Goal: Task Accomplishment & Management: Manage account settings

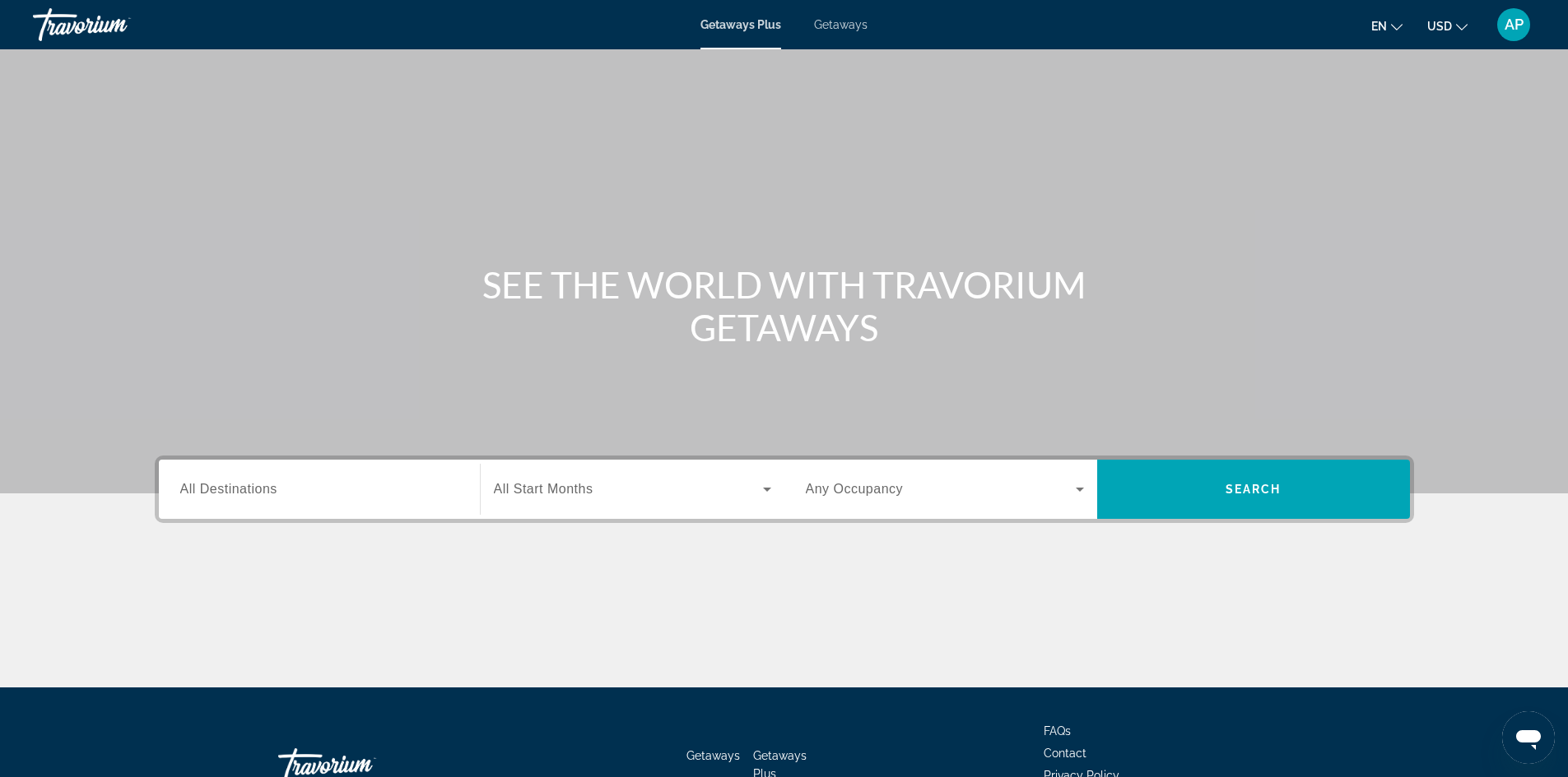
click at [1506, 34] on div "AP" at bounding box center [1513, 24] width 33 height 33
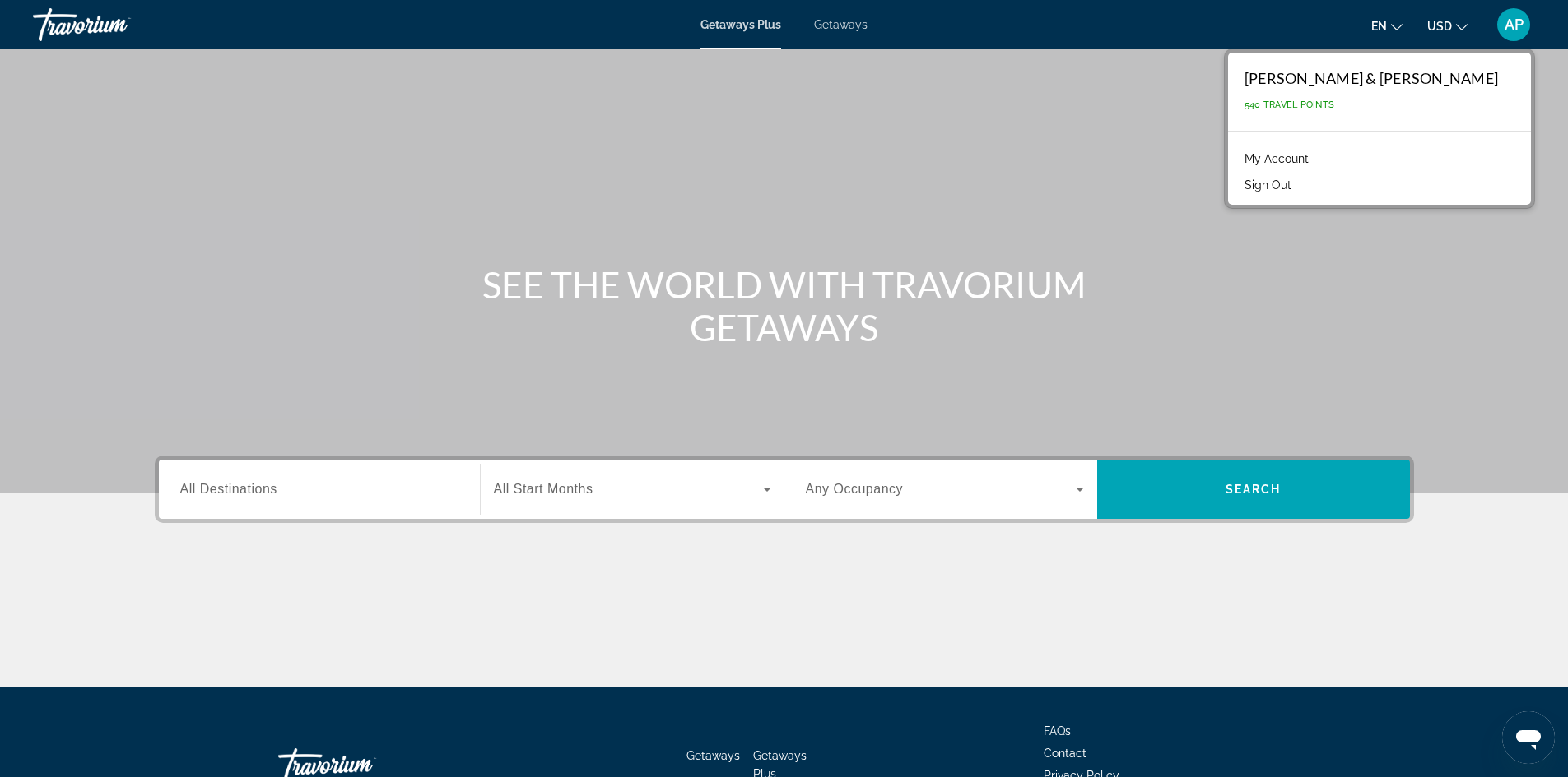
click at [1334, 108] on span "540 Travel Points" at bounding box center [1289, 105] width 90 height 11
click at [1425, 84] on div "[PERSON_NAME] & [PERSON_NAME]" at bounding box center [1371, 79] width 254 height 18
click at [1317, 156] on link "My Account" at bounding box center [1276, 159] width 80 height 22
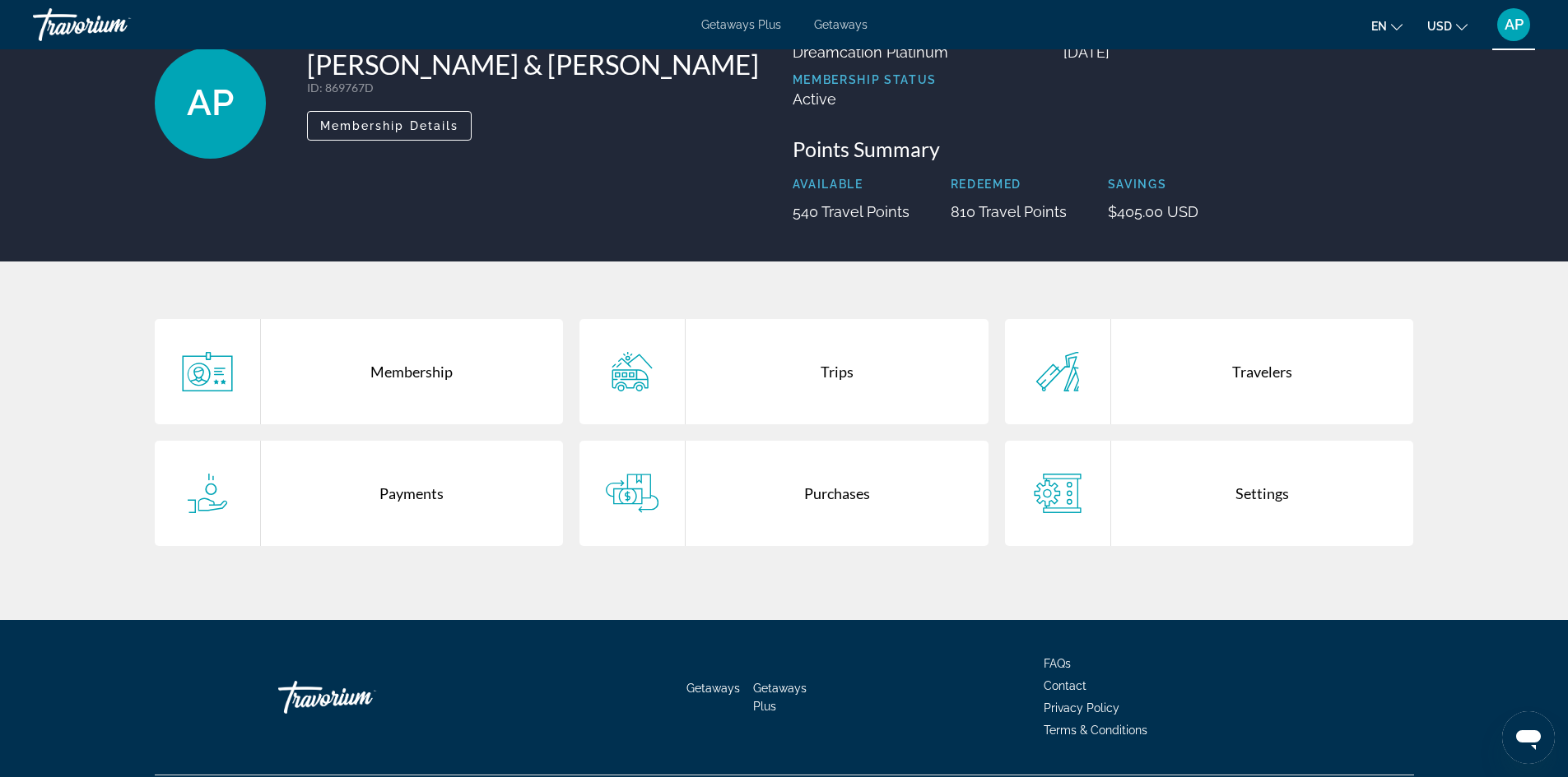
scroll to position [150, 0]
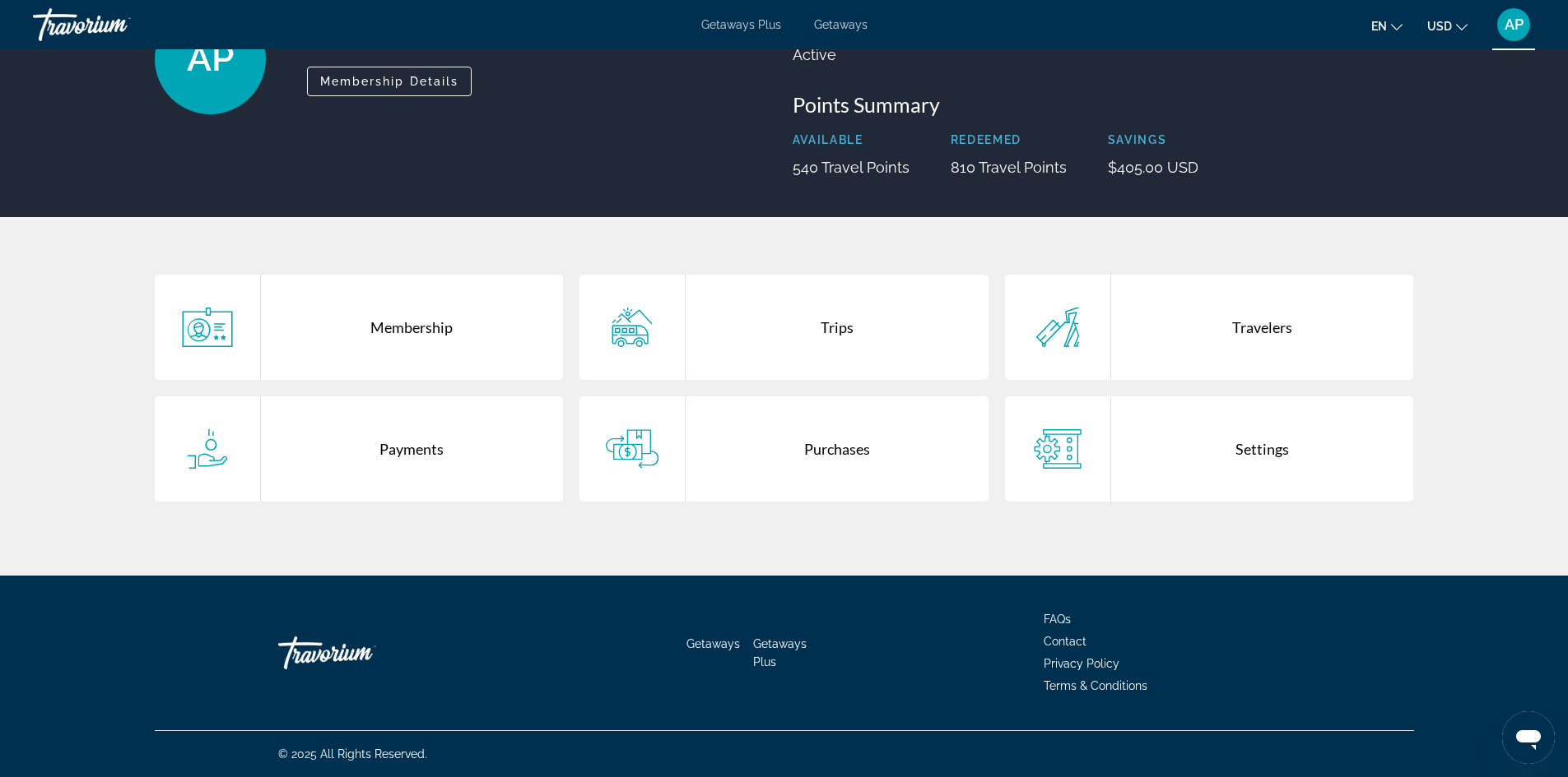
click at [839, 325] on div "Trips" at bounding box center [837, 328] width 303 height 105
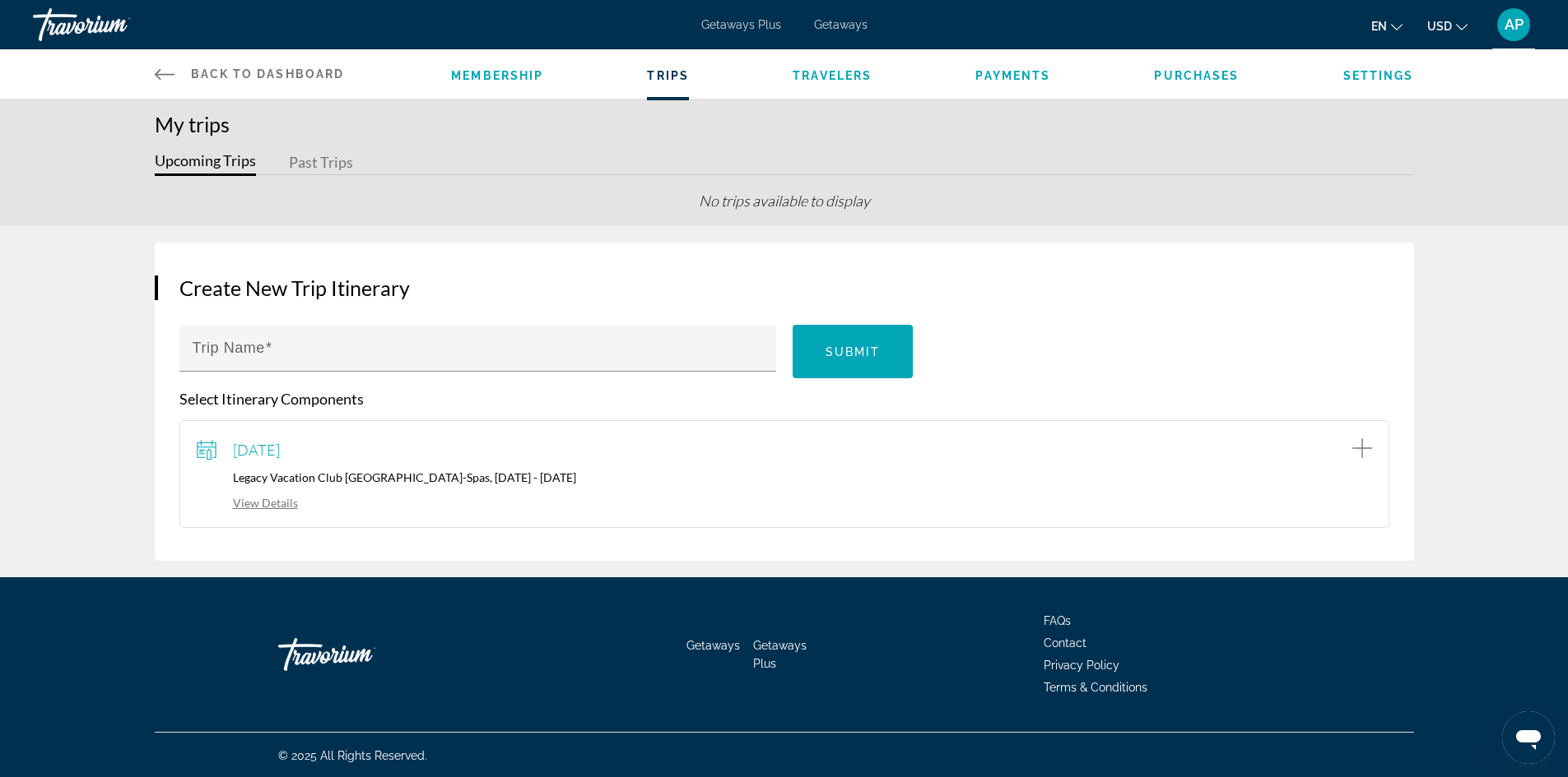
scroll to position [5, 0]
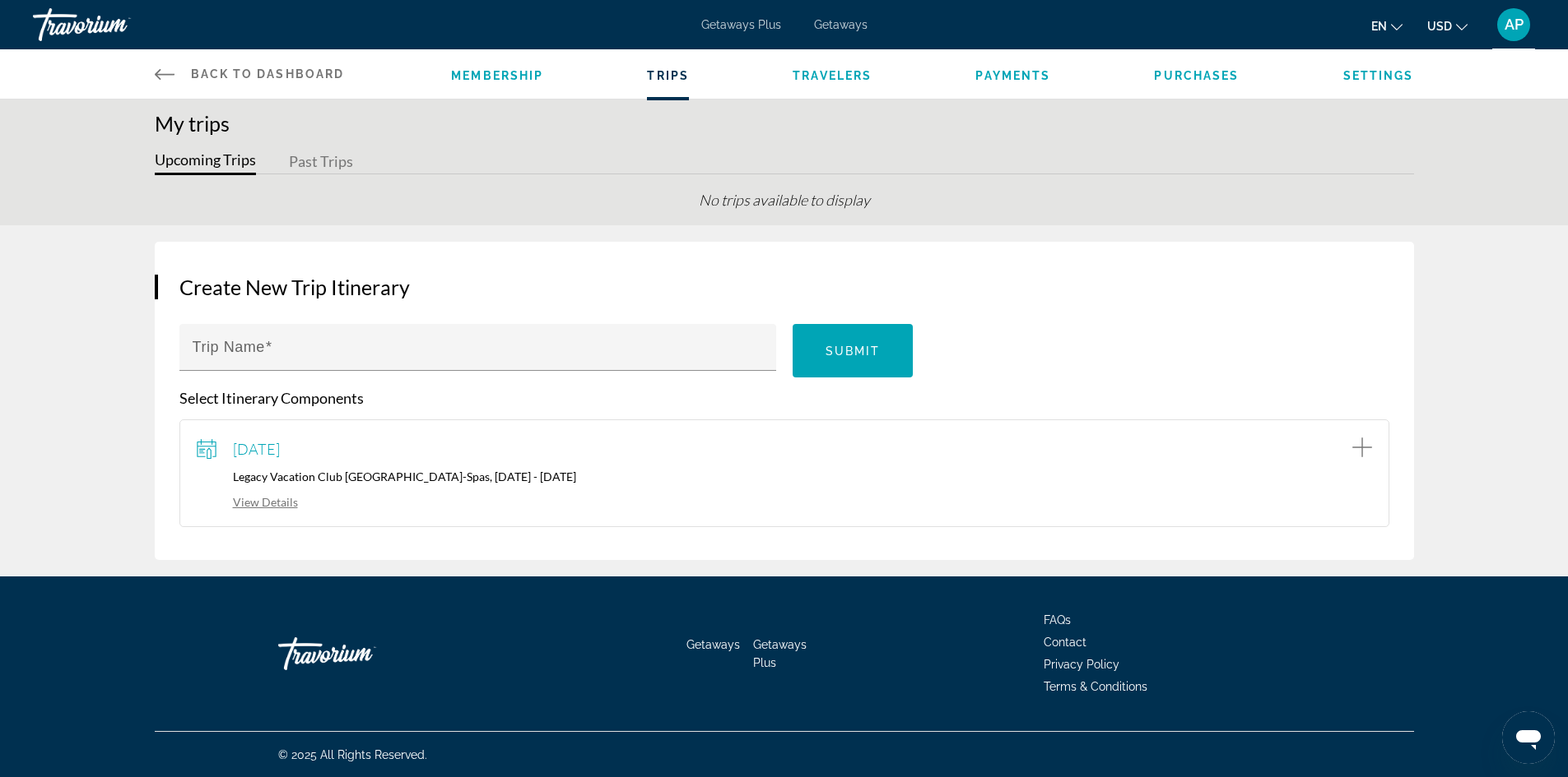
click at [266, 505] on link "View Details" at bounding box center [247, 502] width 101 height 14
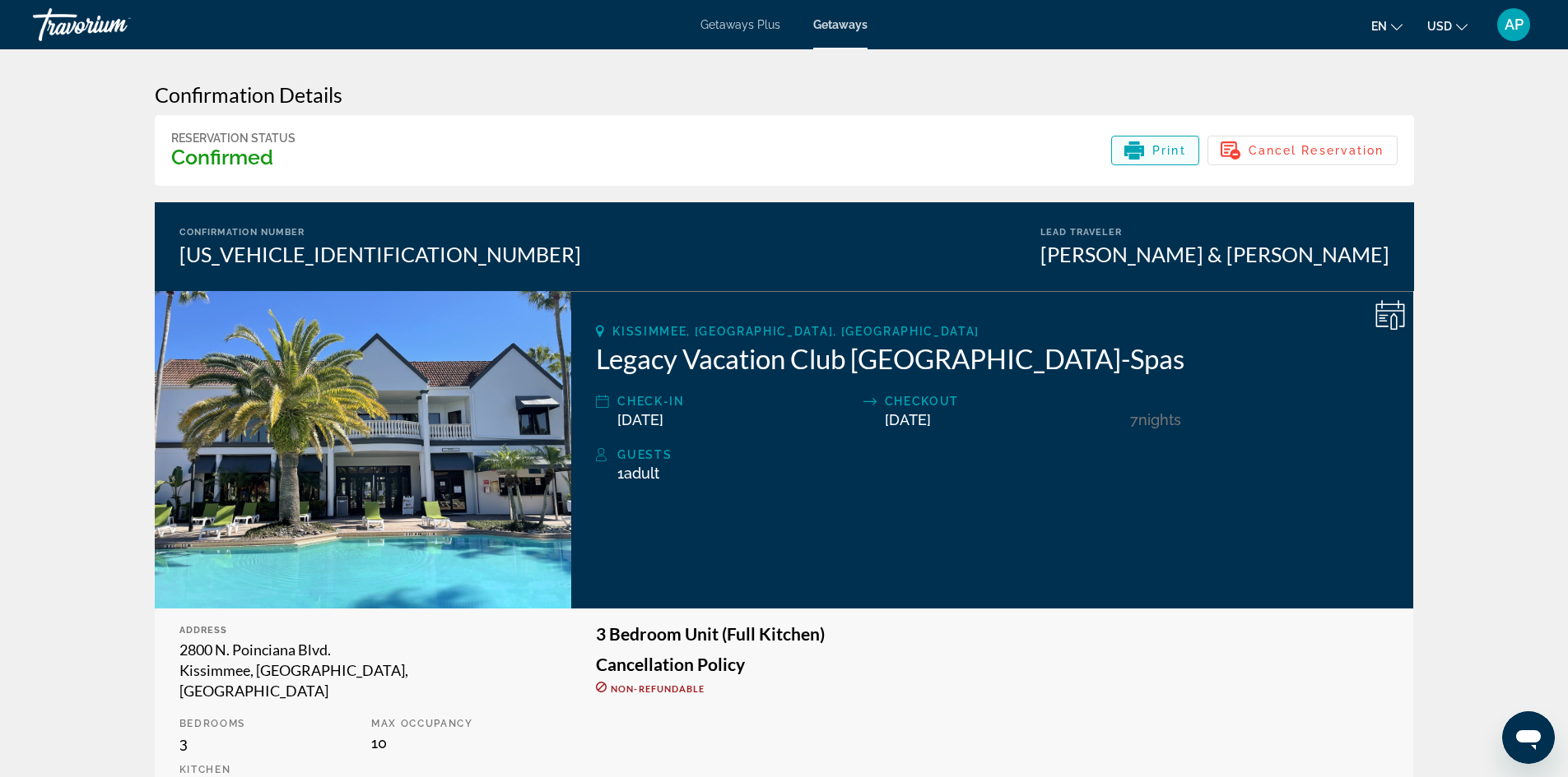
click at [1162, 162] on span "Main content" at bounding box center [1155, 150] width 86 height 39
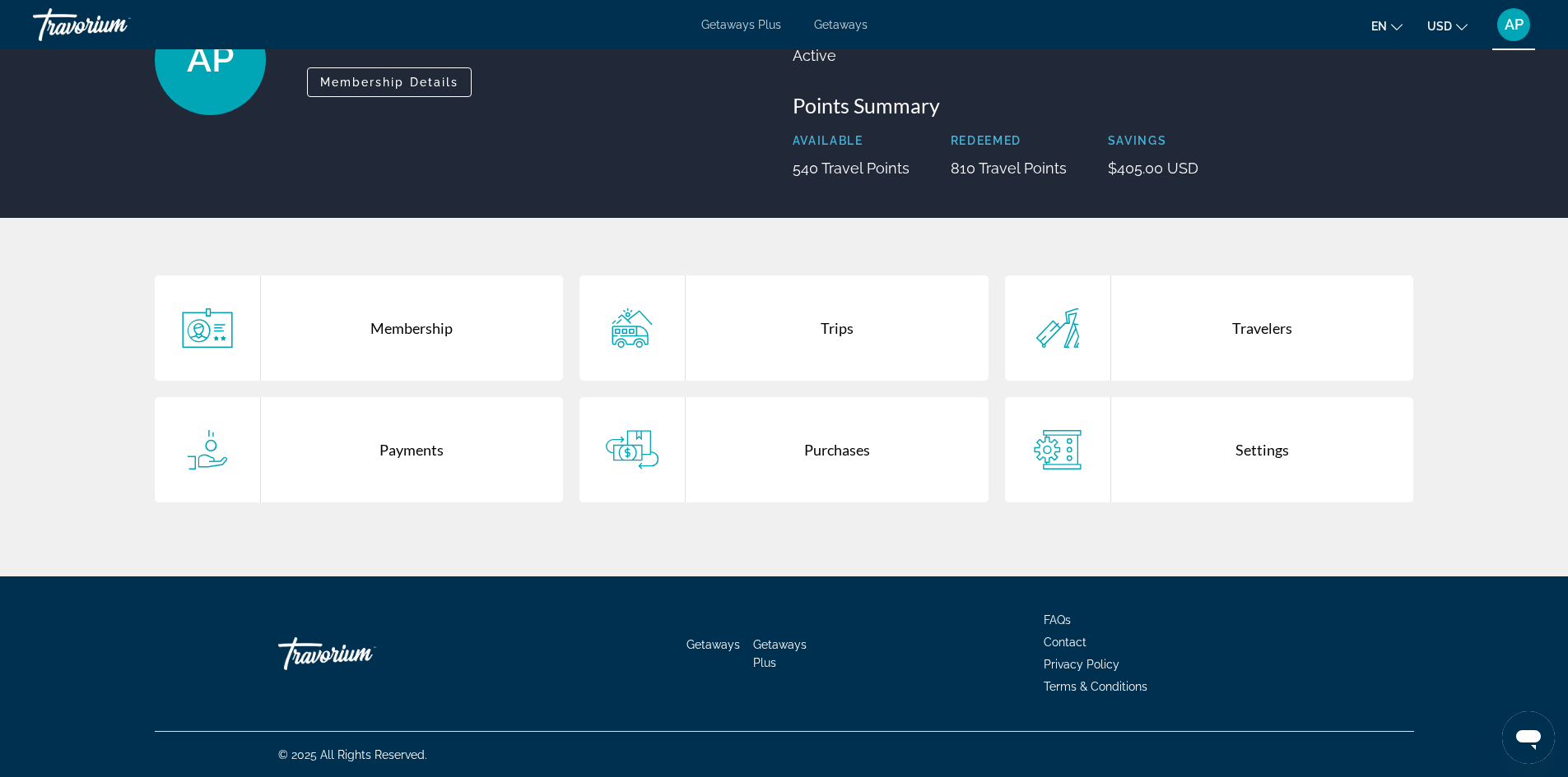
scroll to position [150, 0]
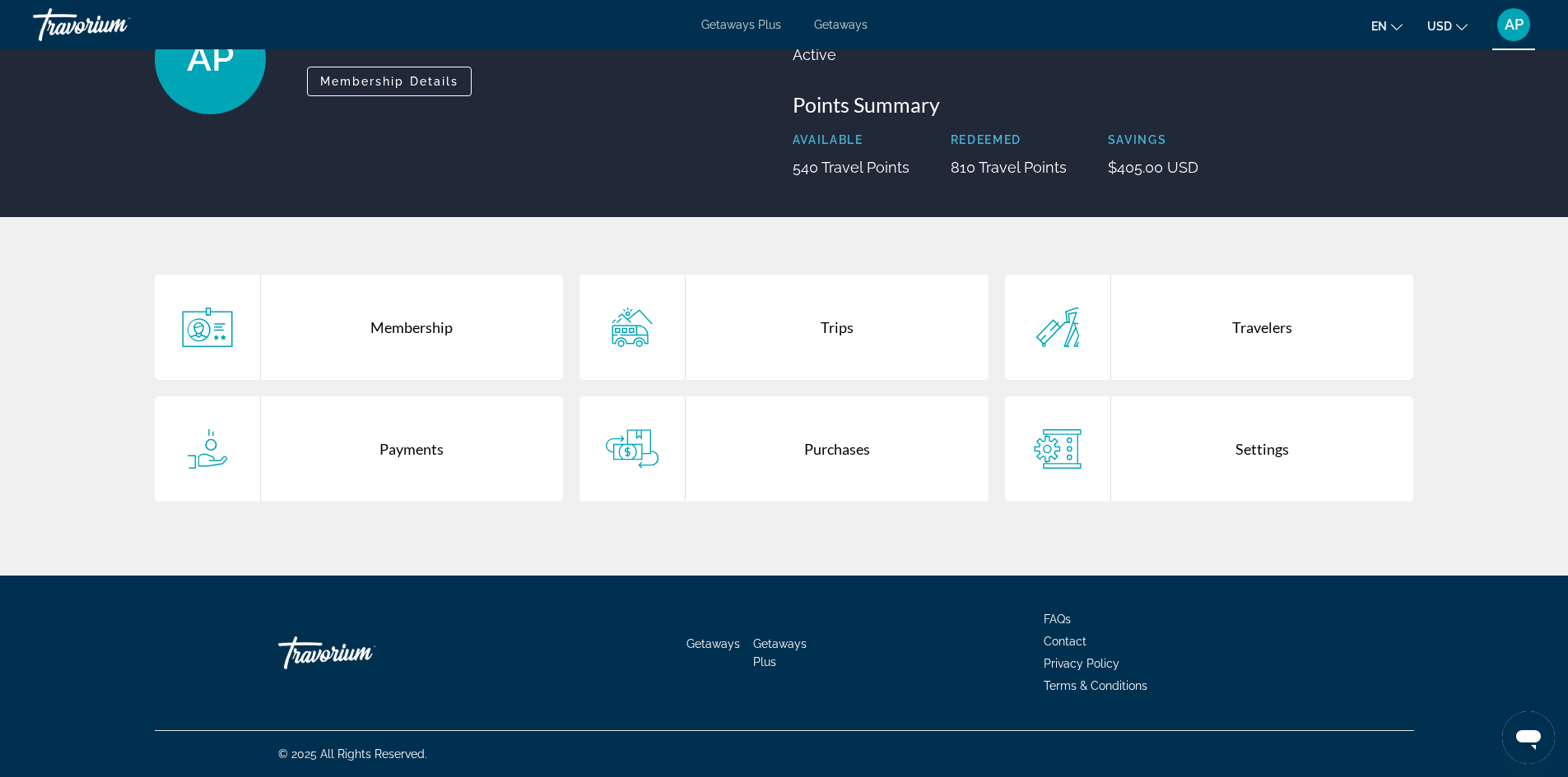
click at [395, 448] on div "Payments" at bounding box center [412, 449] width 303 height 105
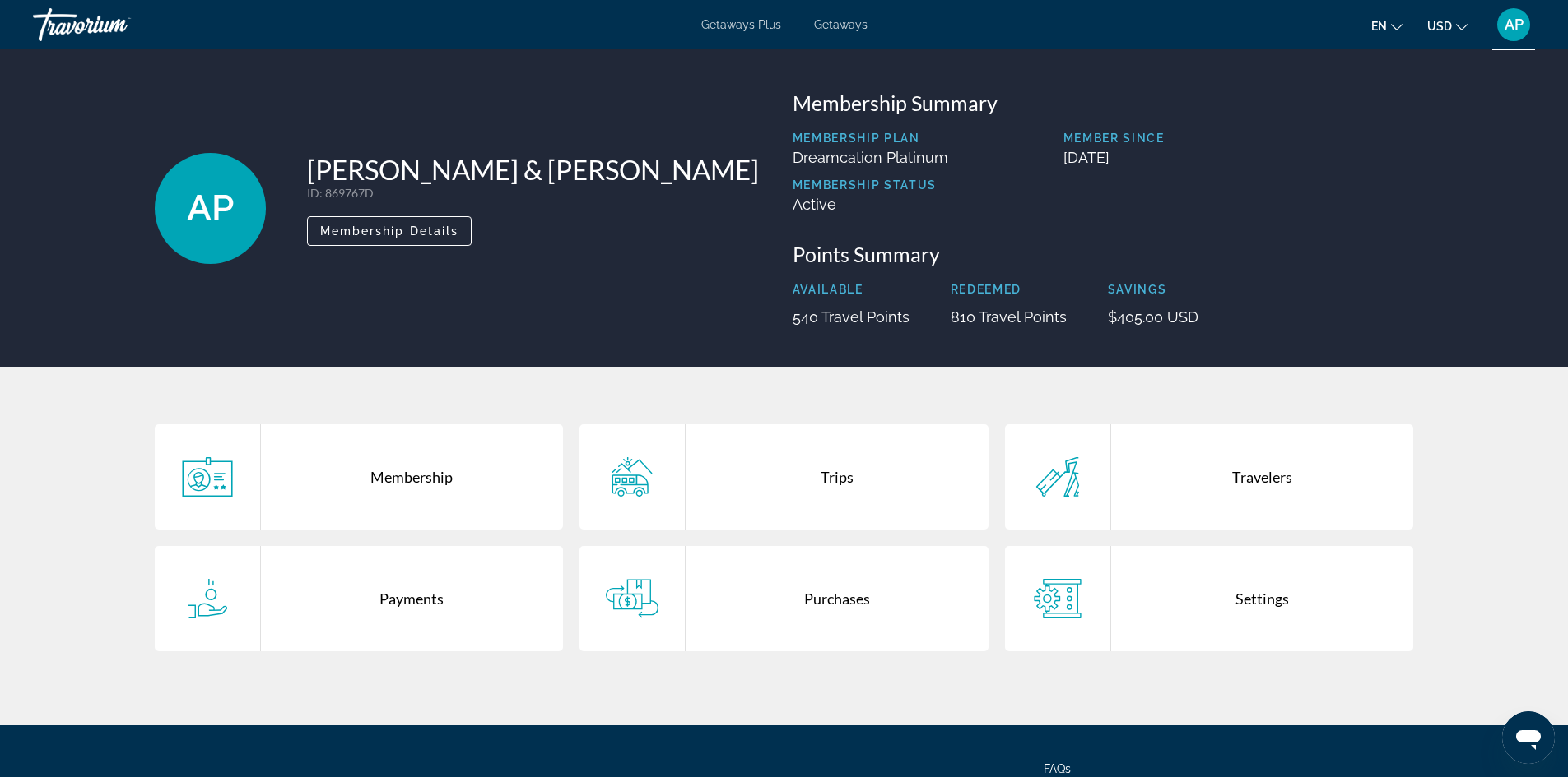
click at [828, 596] on div "Purchases" at bounding box center [837, 599] width 303 height 105
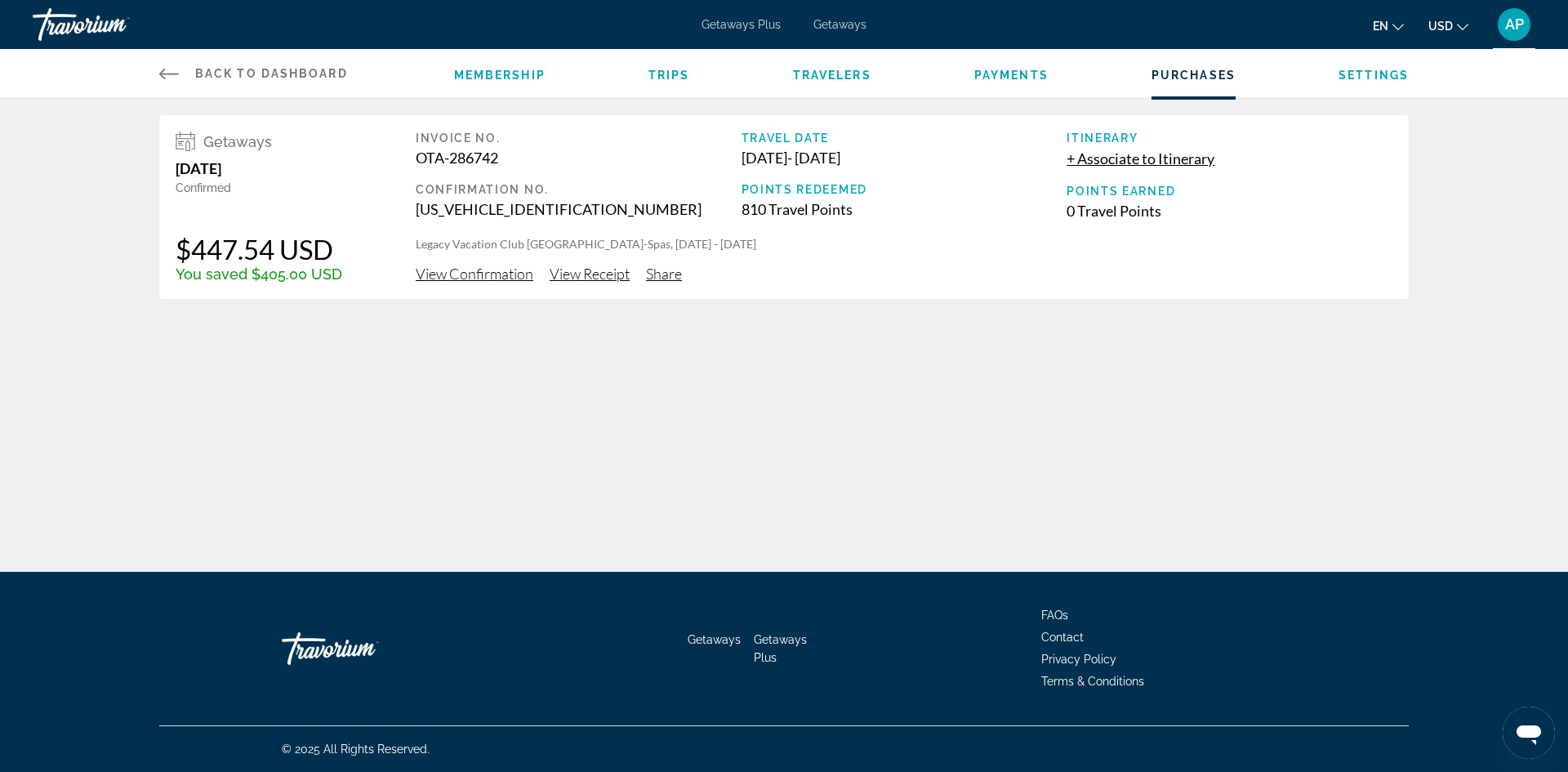
click at [489, 274] on span "View Confirmation" at bounding box center [475, 274] width 118 height 18
click at [564, 274] on span "View Receipt" at bounding box center [590, 274] width 80 height 18
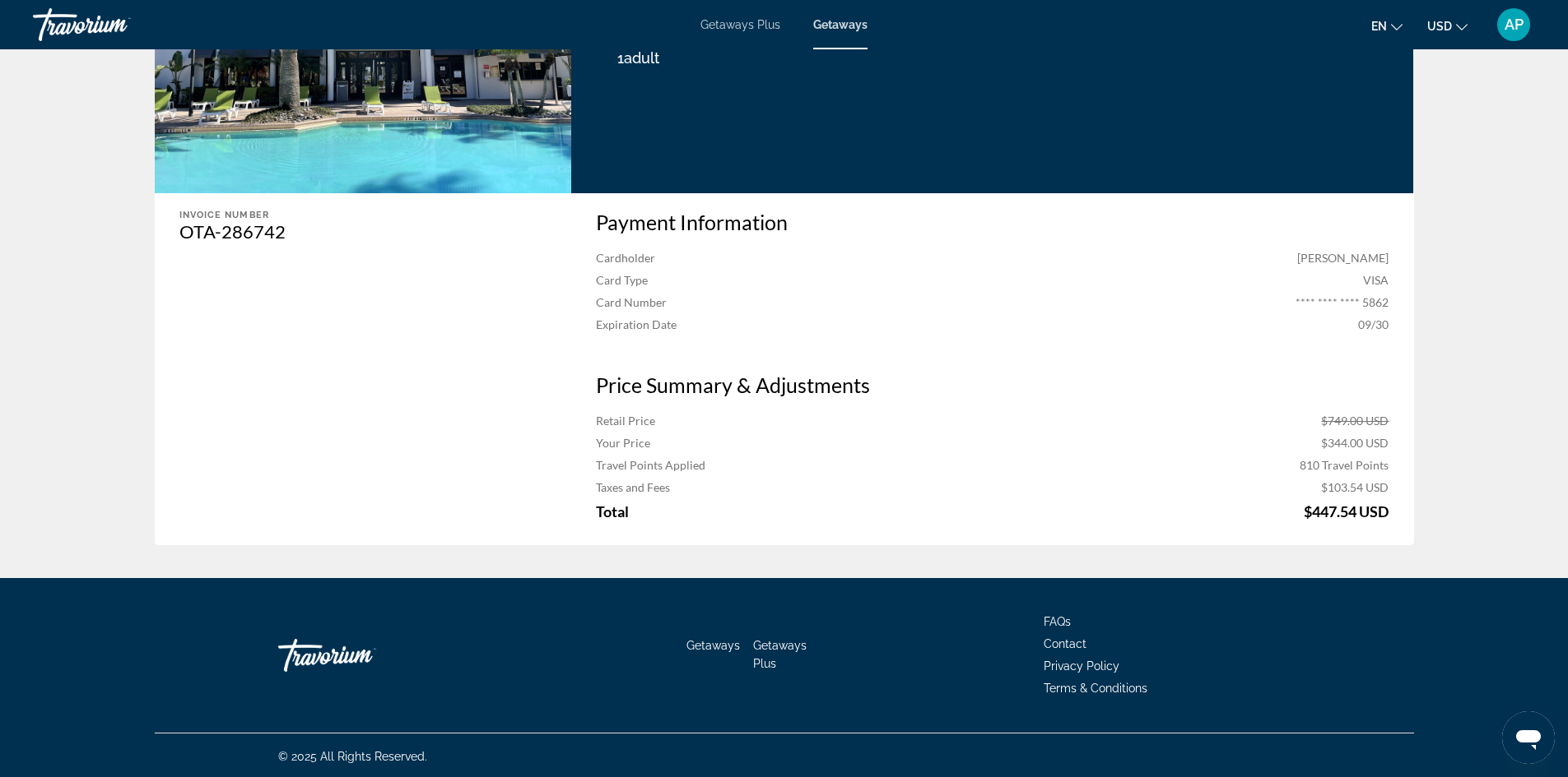
scroll to position [418, 0]
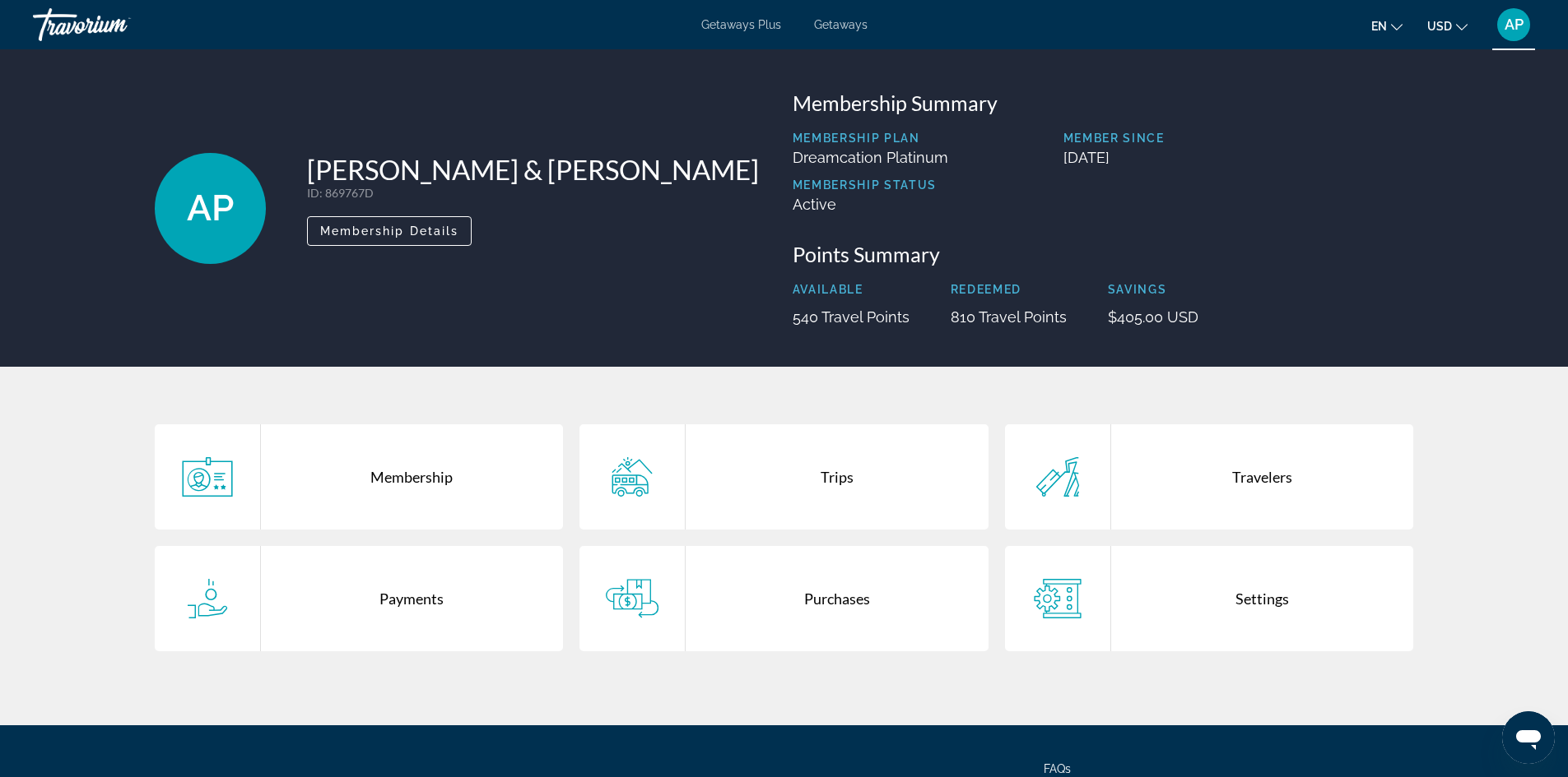
click at [217, 238] on div "AP" at bounding box center [210, 208] width 111 height 111
click at [200, 211] on span "AP" at bounding box center [210, 207] width 47 height 43
click at [351, 233] on span "Membership Details" at bounding box center [390, 232] width 139 height 13
